Goal: Task Accomplishment & Management: Complete application form

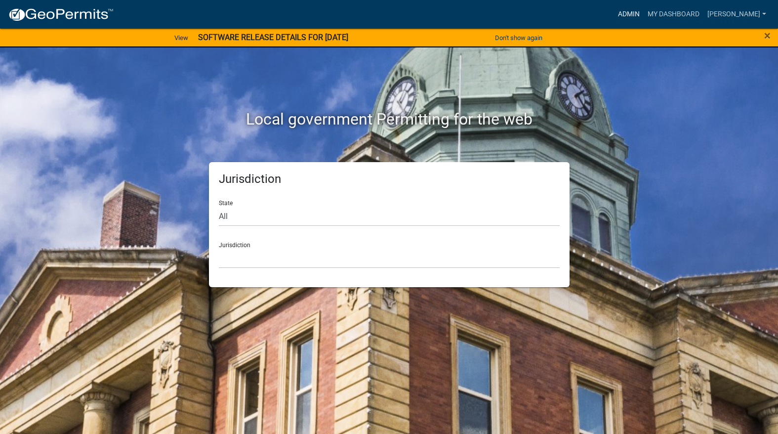
click at [644, 9] on link "Admin" at bounding box center [629, 14] width 30 height 19
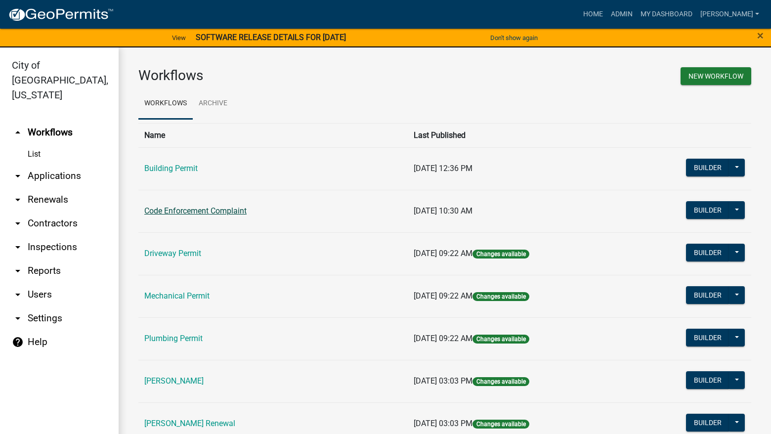
click at [230, 209] on link "Code Enforcement Complaint" at bounding box center [195, 210] width 102 height 9
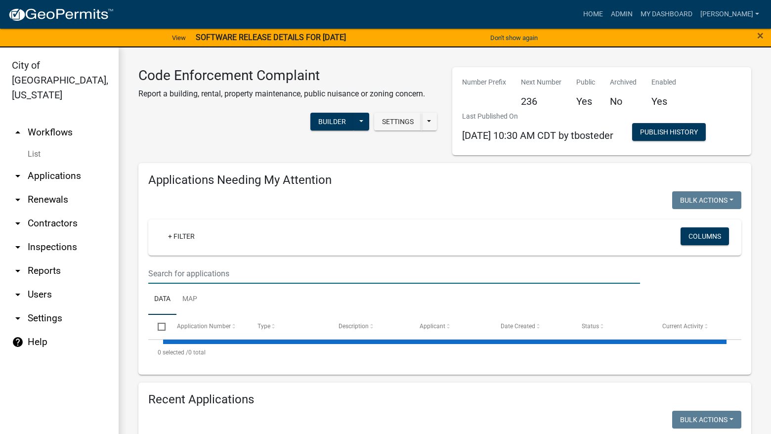
select select "3: 100"
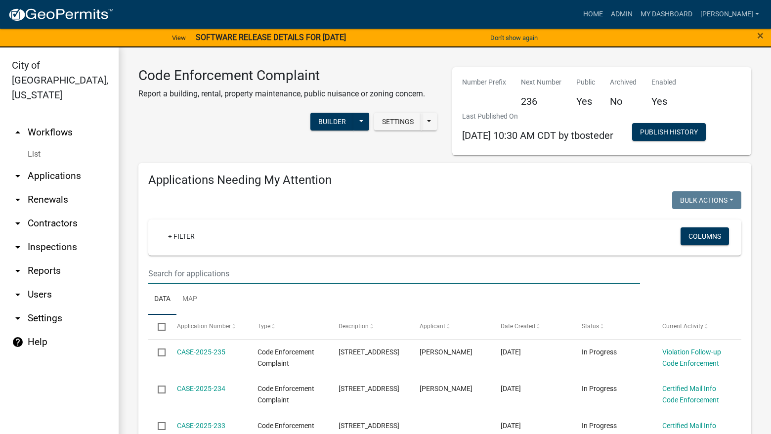
click at [229, 272] on input "text" at bounding box center [394, 273] width 492 height 20
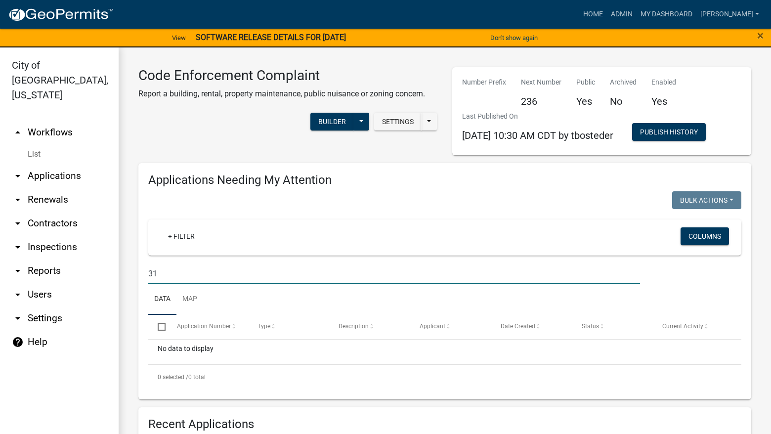
type input "3"
type input "314"
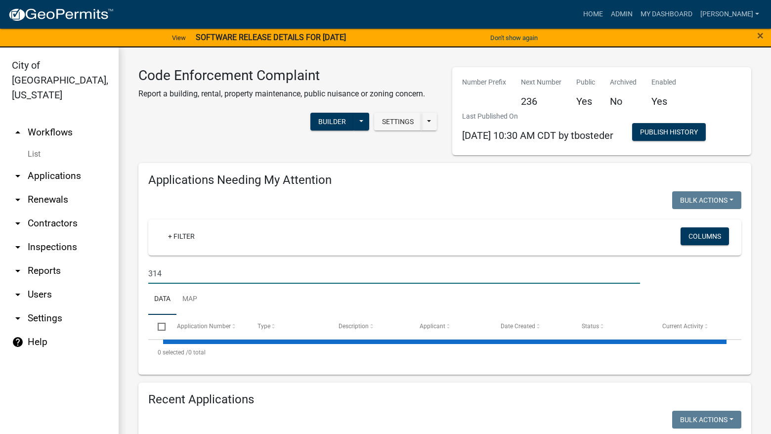
select select "3: 100"
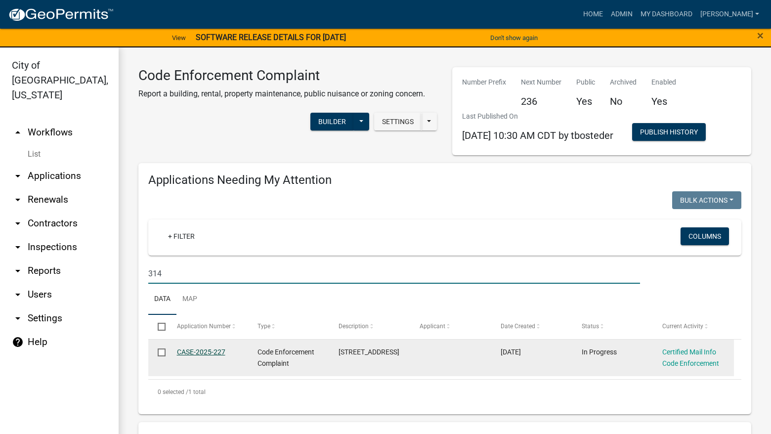
type input "314"
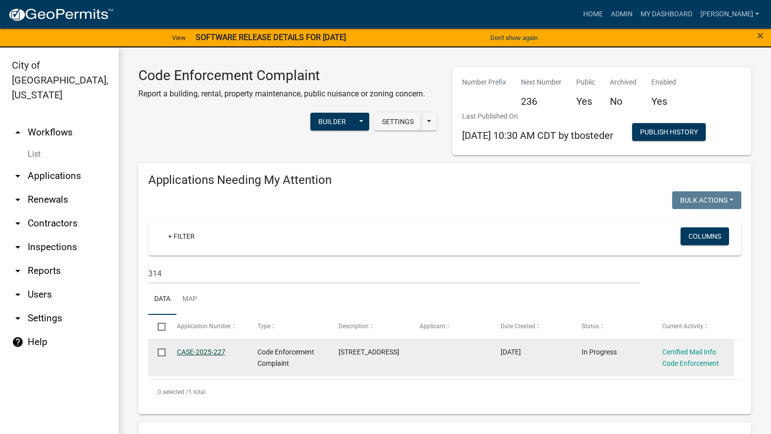
click at [219, 350] on link "CASE-2025-227" at bounding box center [201, 352] width 48 height 8
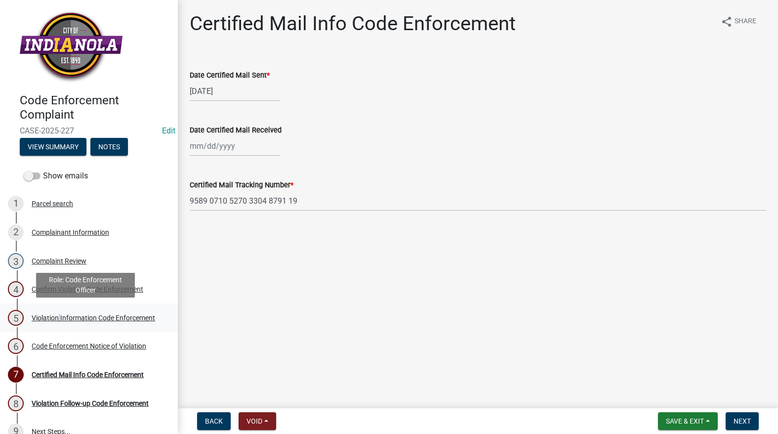
click at [59, 314] on div "5 Violation Information Code Enforcement" at bounding box center [85, 318] width 154 height 16
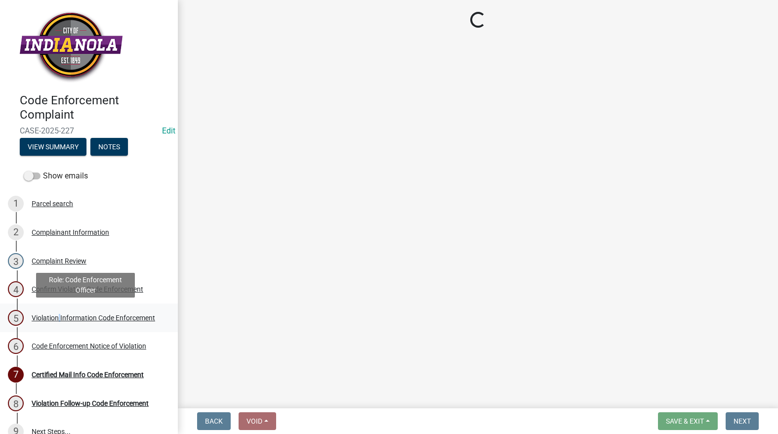
select select "634d5426-b8b3-48ee-aa1e-d523f7499186"
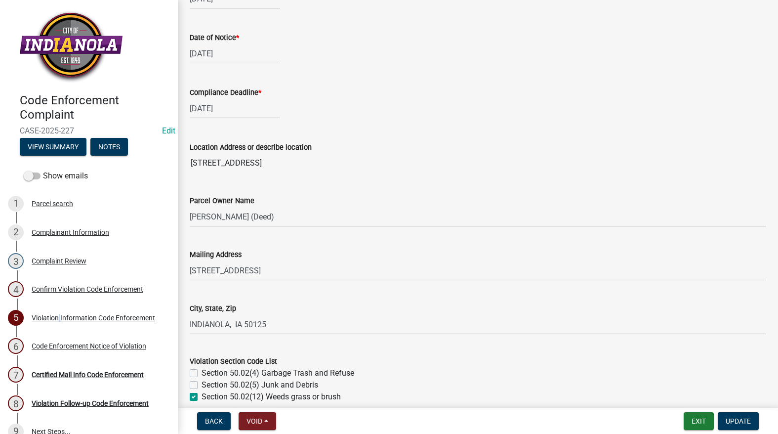
scroll to position [445, 0]
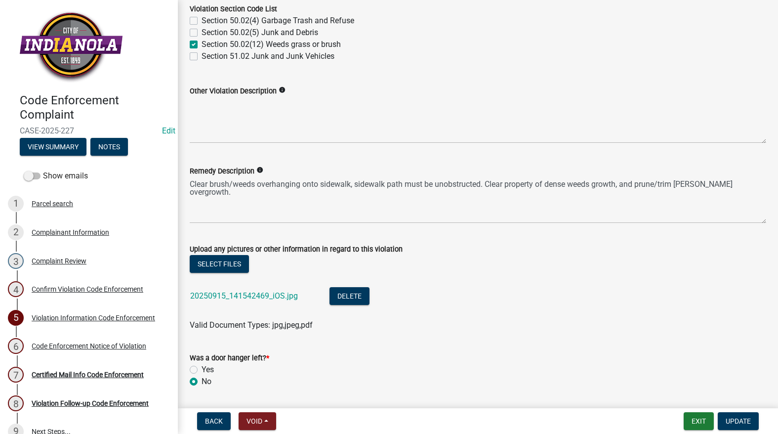
click at [269, 289] on div "20250915_141542469_iOS.jpg" at bounding box center [252, 297] width 124 height 20
click at [270, 294] on link "20250915_141542469_iOS.jpg" at bounding box center [244, 295] width 108 height 9
click at [144, 375] on div "Certified Mail Info Code Enforcement" at bounding box center [88, 374] width 112 height 7
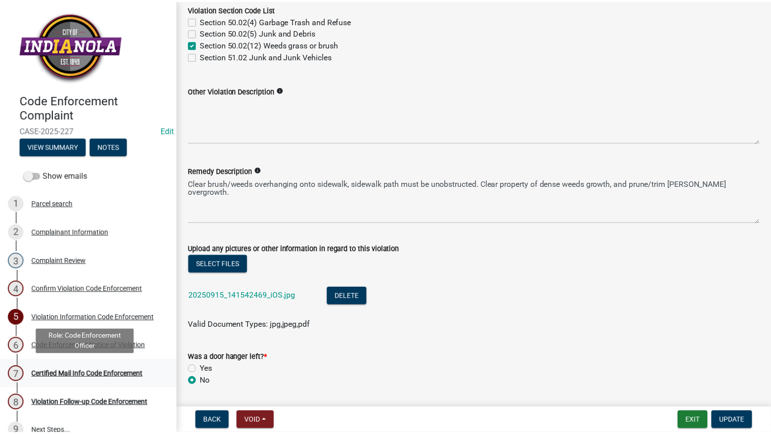
scroll to position [0, 0]
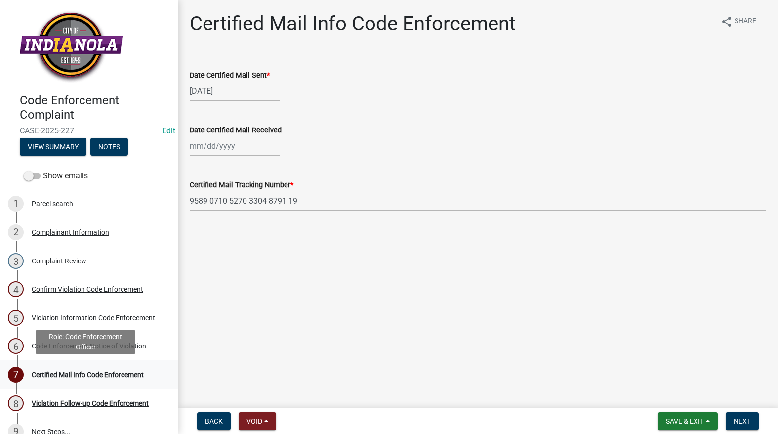
click at [111, 379] on div "7 Certified Mail Info Code Enforcement" at bounding box center [85, 375] width 154 height 16
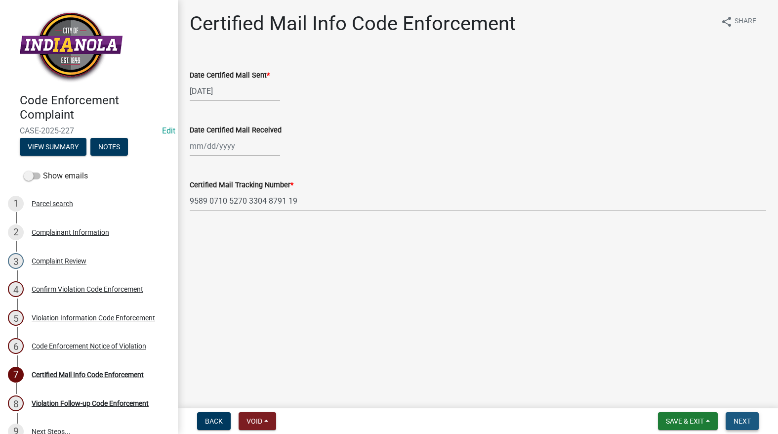
drag, startPoint x: 752, startPoint y: 418, endPoint x: 749, endPoint y: 413, distance: 5.5
click at [752, 417] on button "Next" at bounding box center [742, 421] width 33 height 18
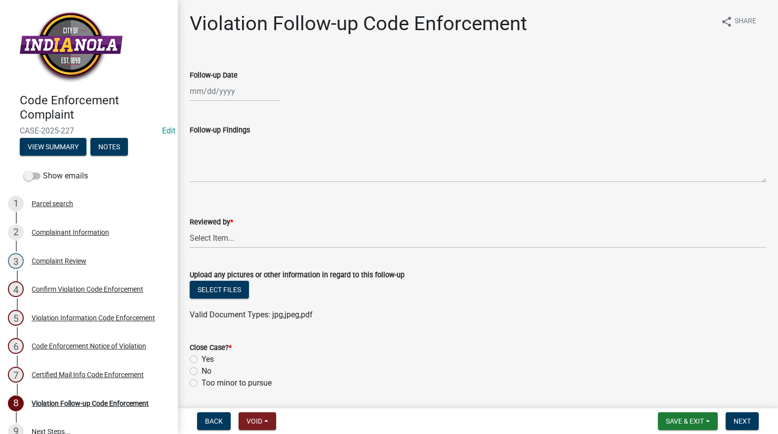
select select "9"
select select "2025"
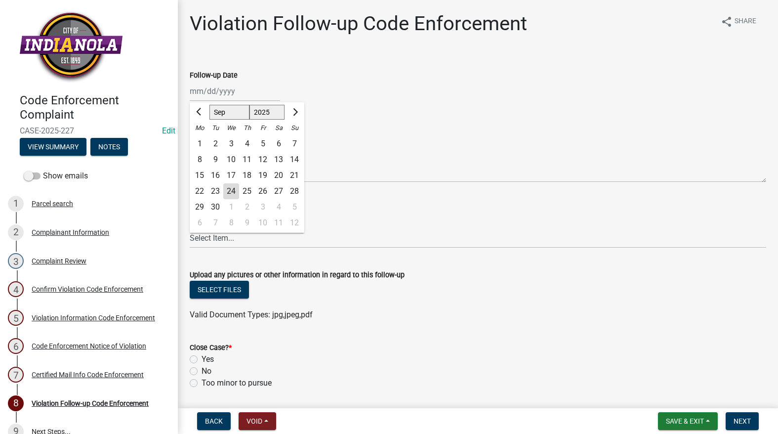
click at [254, 90] on div "[PERSON_NAME] Feb Mar Apr [PERSON_NAME][DATE] Oct Nov [DATE] 1526 1527 1528 152…" at bounding box center [235, 91] width 90 height 20
click at [232, 190] on div "24" at bounding box center [231, 191] width 16 height 16
type input "[DATE]"
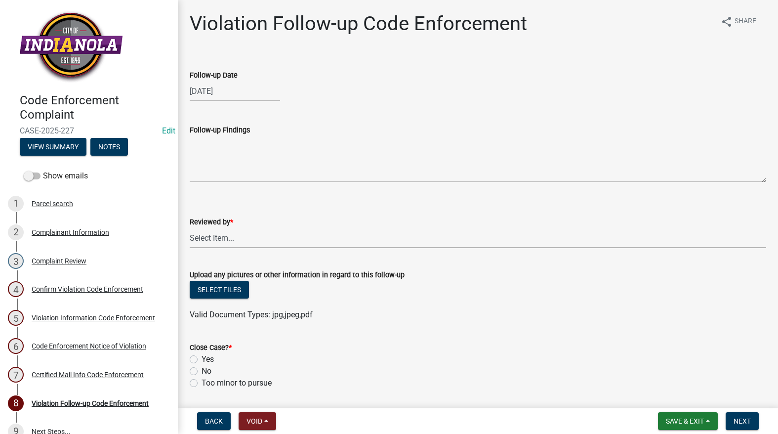
click at [229, 241] on select "Select Item... [PERSON_NAME] [PERSON_NAME] [PERSON_NAME] Other" at bounding box center [478, 238] width 577 height 20
click at [190, 228] on select "Select Item... [PERSON_NAME] [PERSON_NAME] [PERSON_NAME] Other" at bounding box center [478, 238] width 577 height 20
select select "634d5426-b8b3-48ee-aa1e-d523f7499186"
click at [198, 357] on div "Yes" at bounding box center [478, 359] width 577 height 12
drag, startPoint x: 193, startPoint y: 356, endPoint x: 201, endPoint y: 359, distance: 8.9
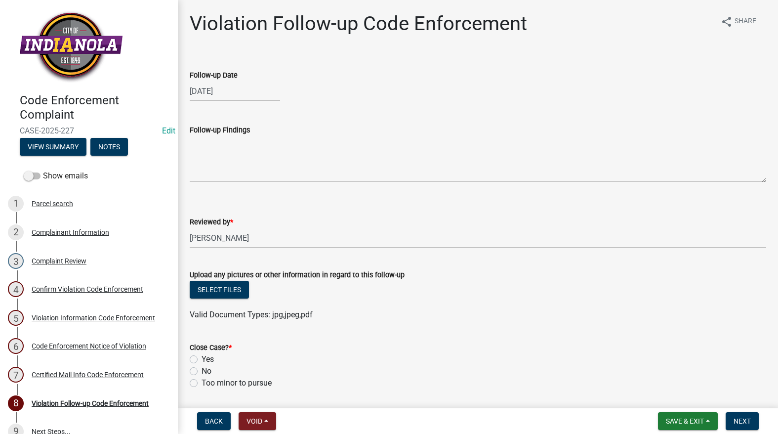
click at [195, 355] on div "Yes" at bounding box center [478, 359] width 577 height 12
click at [202, 362] on label "Yes" at bounding box center [208, 359] width 12 height 12
click at [202, 360] on input "Yes" at bounding box center [205, 356] width 6 height 6
radio input "true"
click at [744, 417] on span "Next" at bounding box center [742, 421] width 17 height 8
